Goal: Task Accomplishment & Management: Manage account settings

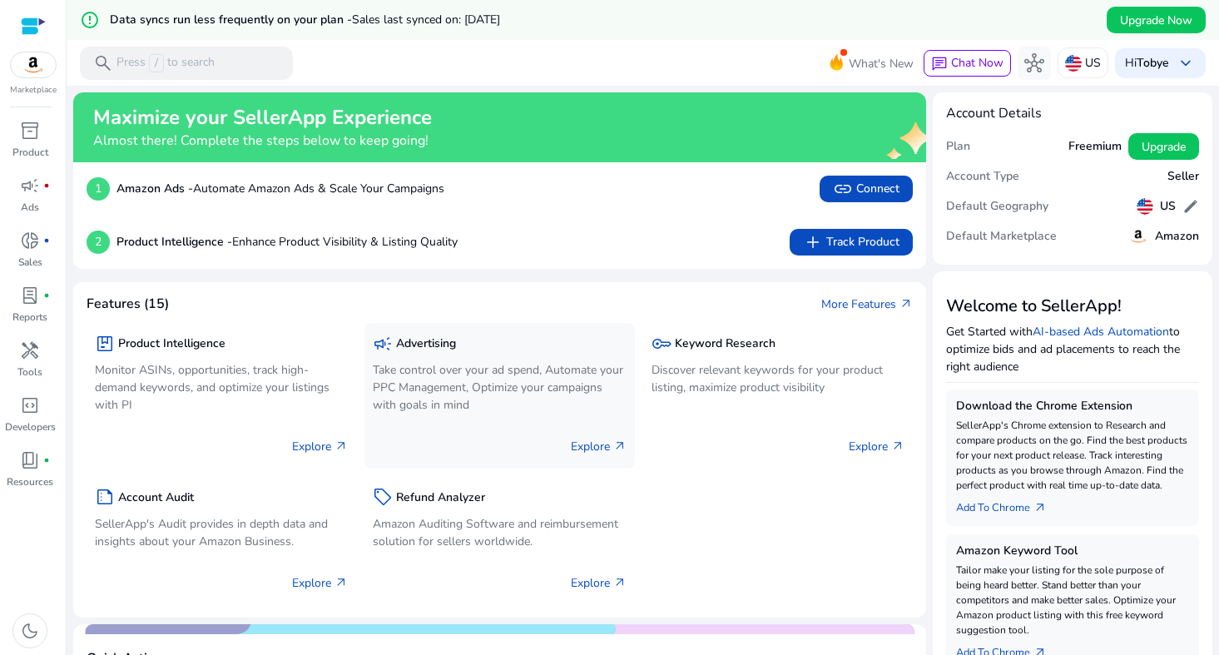
scroll to position [149, 0]
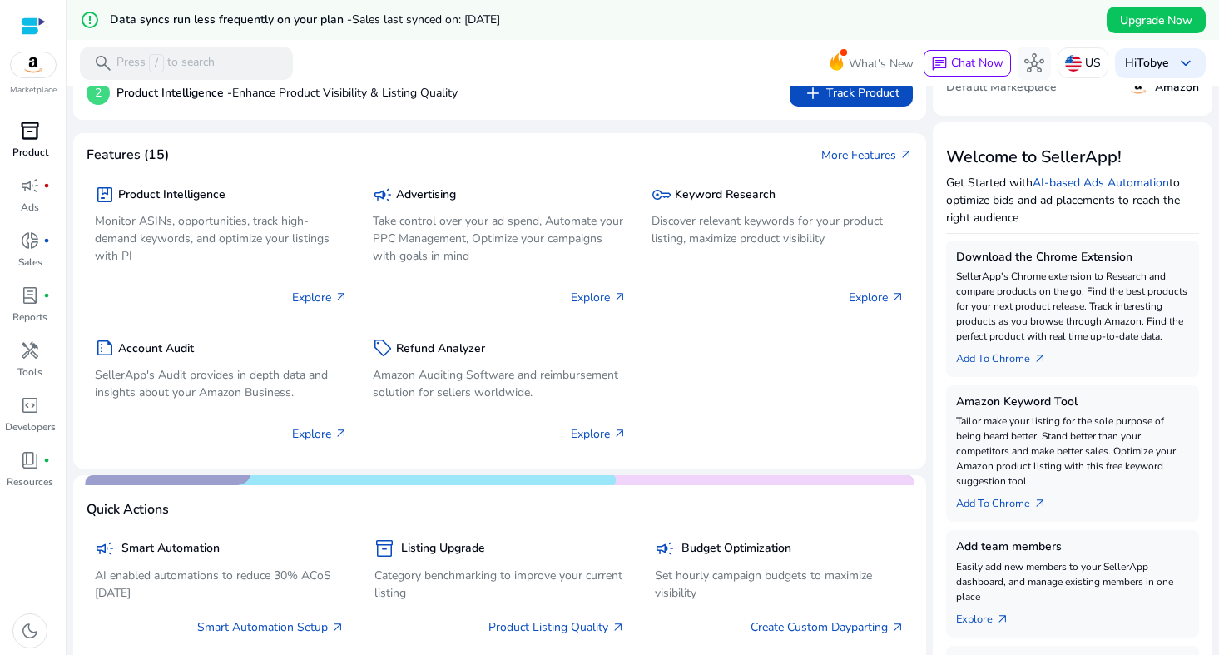
click at [23, 156] on p "Product" at bounding box center [30, 152] width 36 height 15
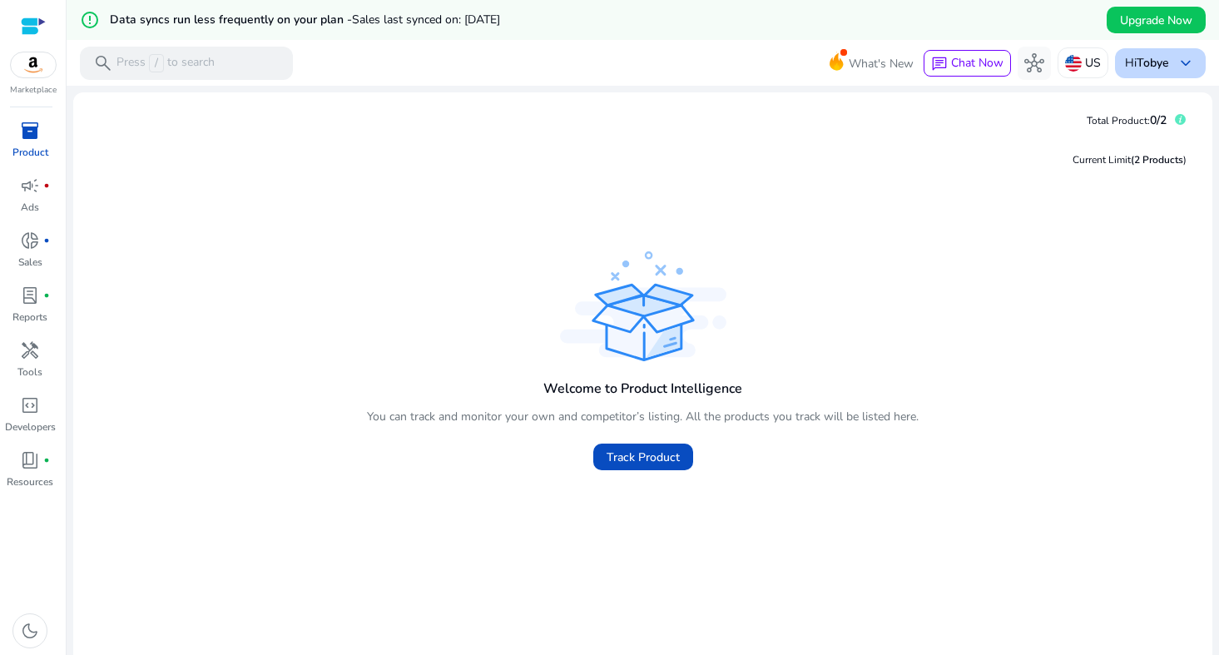
click at [1175, 63] on span "keyboard_arrow_down" at bounding box center [1185, 63] width 20 height 20
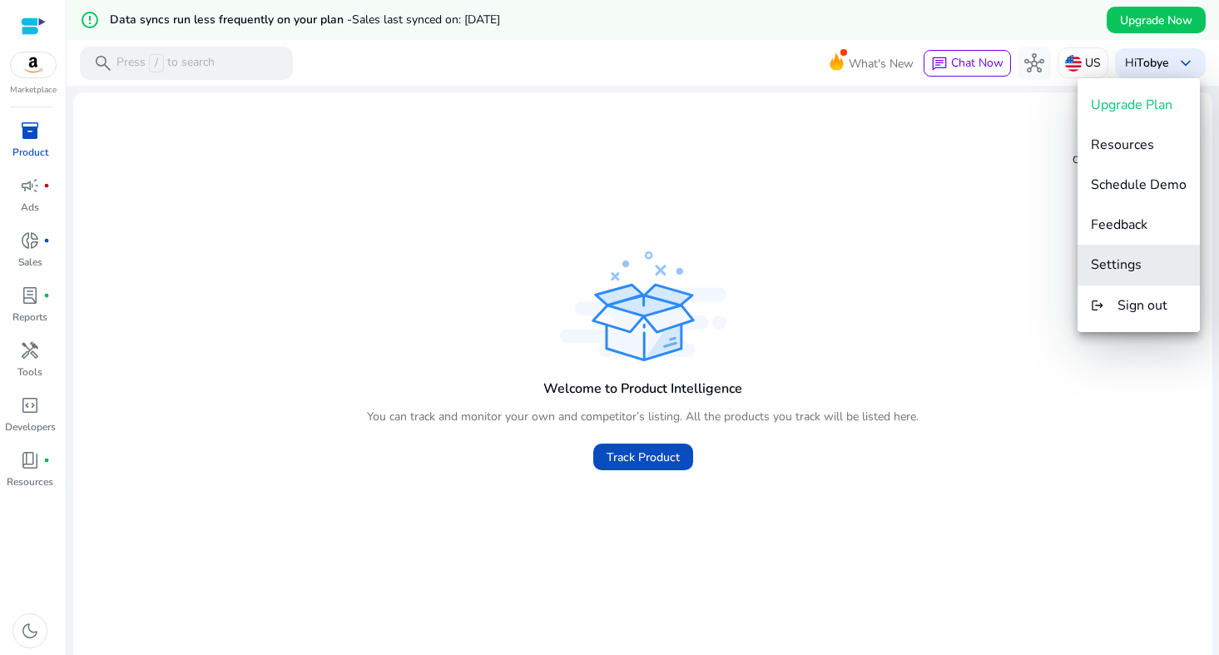
click at [1119, 257] on span "Settings" at bounding box center [1116, 264] width 51 height 18
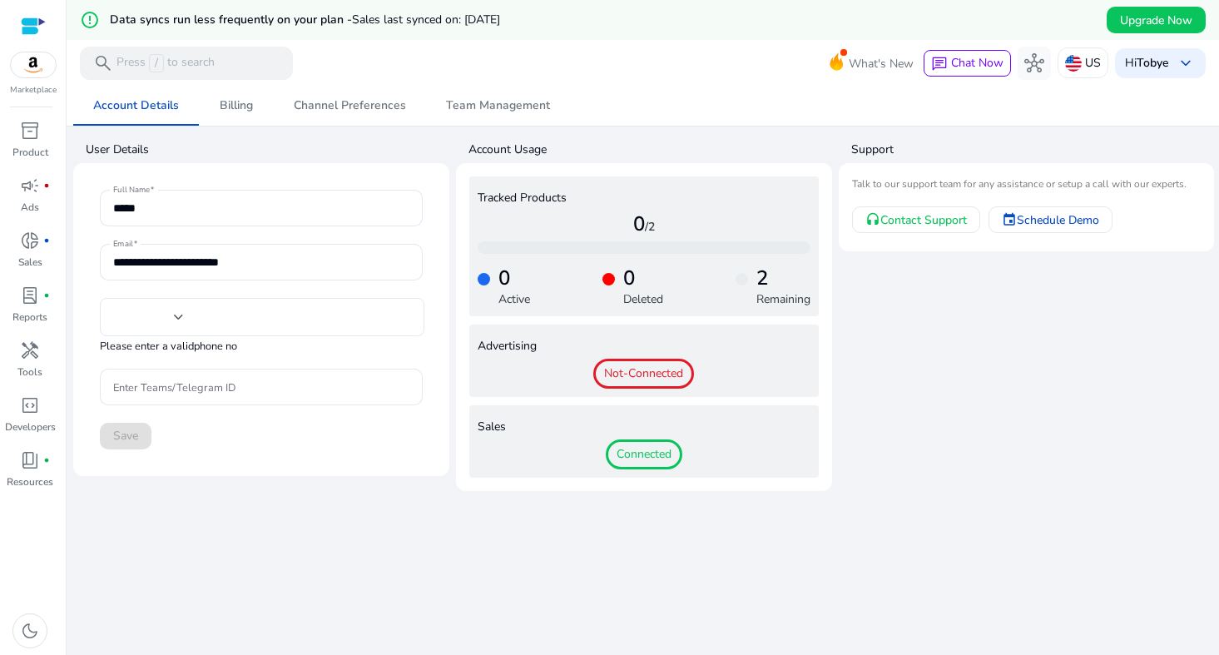
type input "**"
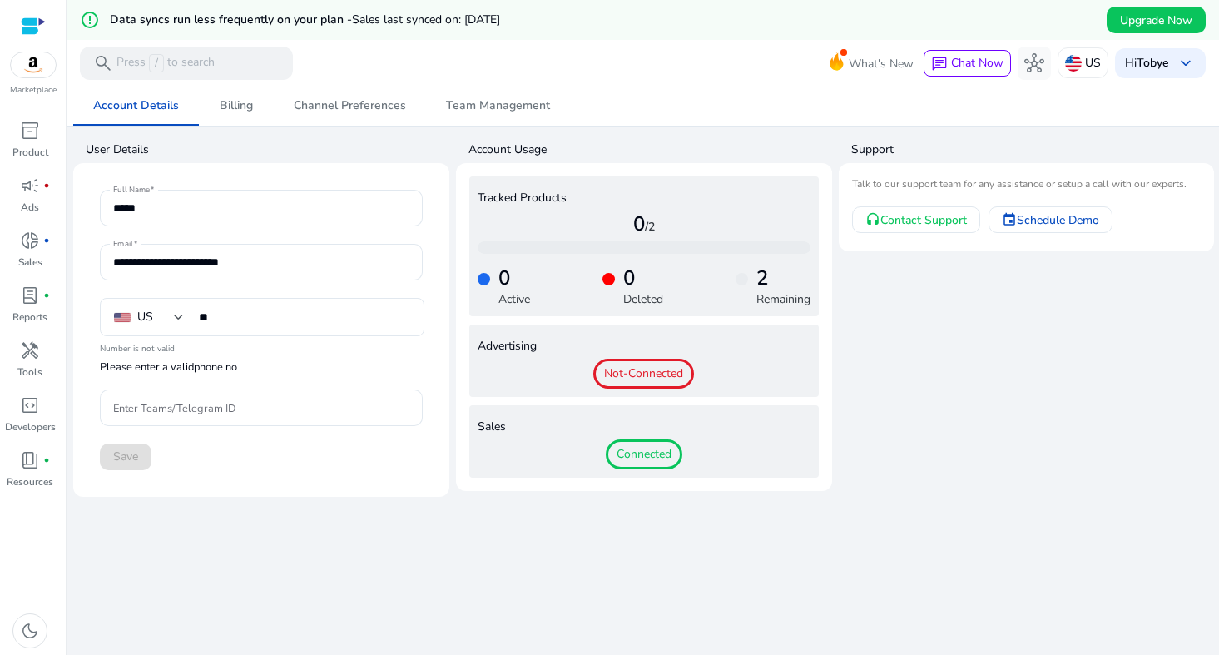
click at [652, 373] on span "Not-Connected" at bounding box center [643, 374] width 101 height 30
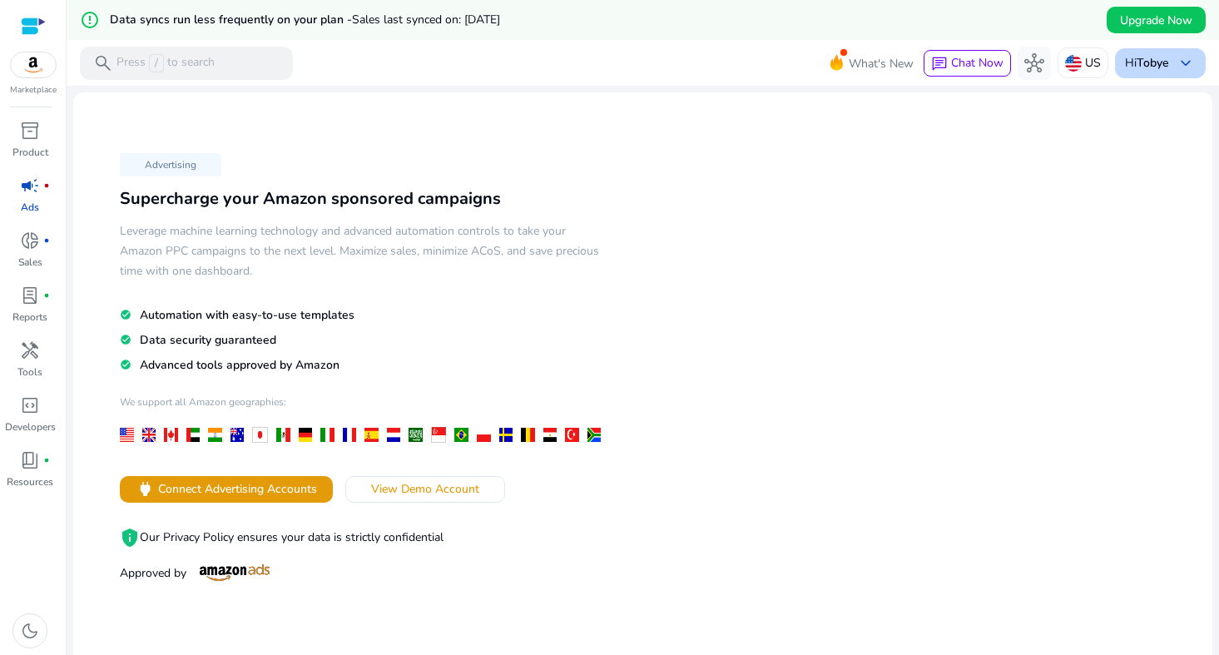
click at [1162, 67] on b "Tobye" at bounding box center [1152, 63] width 32 height 16
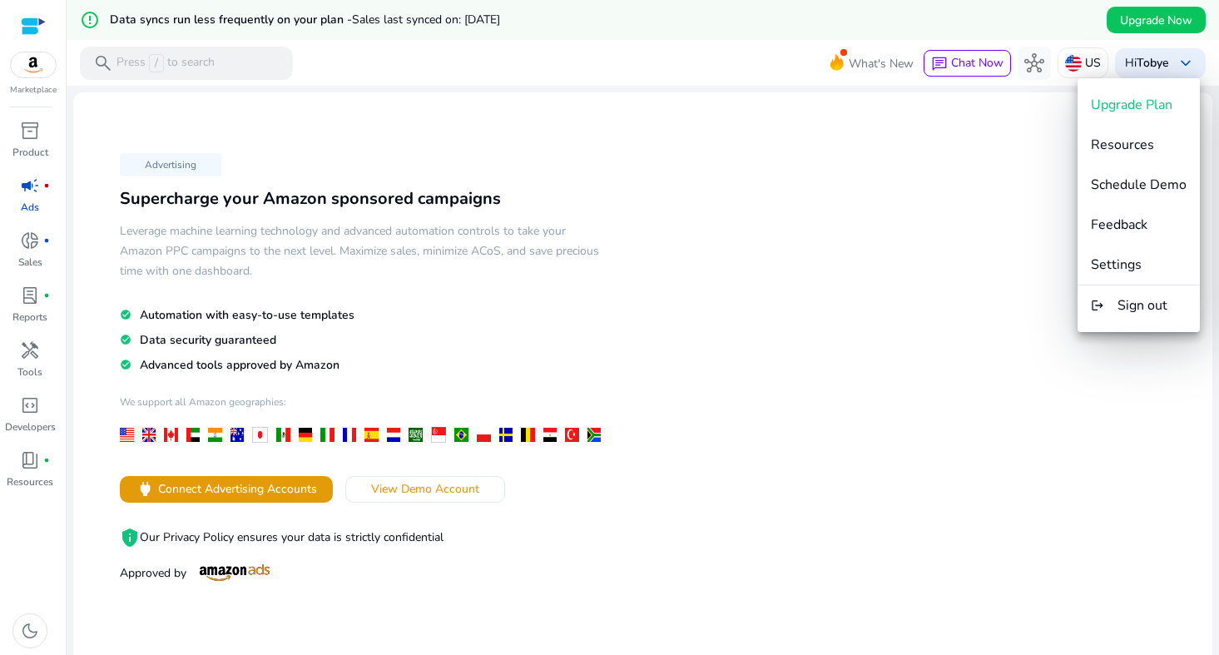
click at [25, 248] on div at bounding box center [609, 327] width 1219 height 655
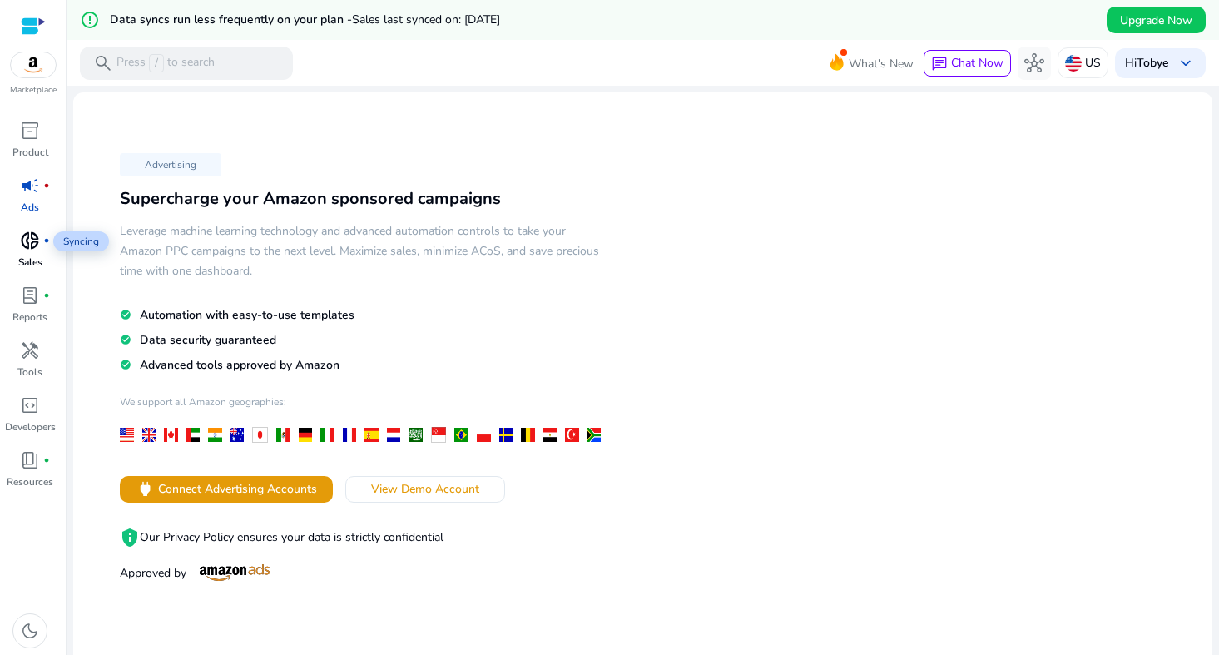
click at [23, 246] on span "donut_small" at bounding box center [30, 240] width 20 height 20
